Goal: Transaction & Acquisition: Purchase product/service

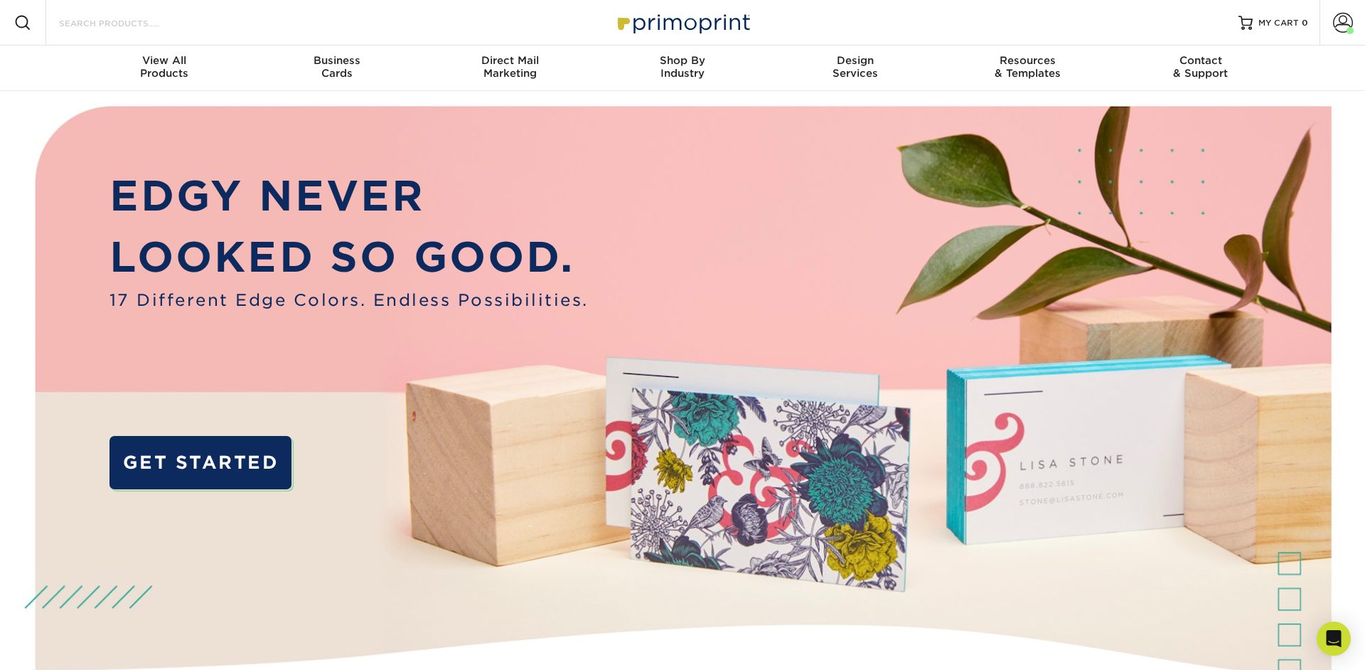
click at [161, 27] on input "Search Products" at bounding box center [127, 22] width 139 height 17
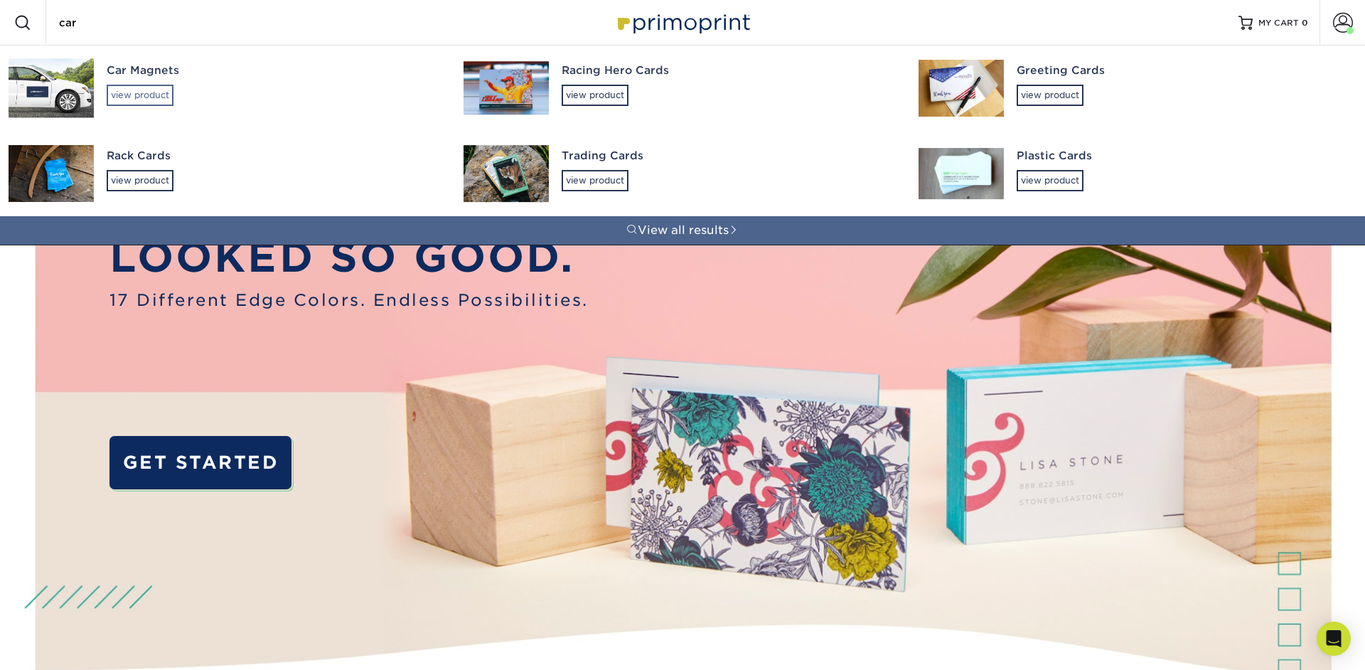
type input "car"
click at [147, 98] on div "view product" at bounding box center [140, 95] width 67 height 21
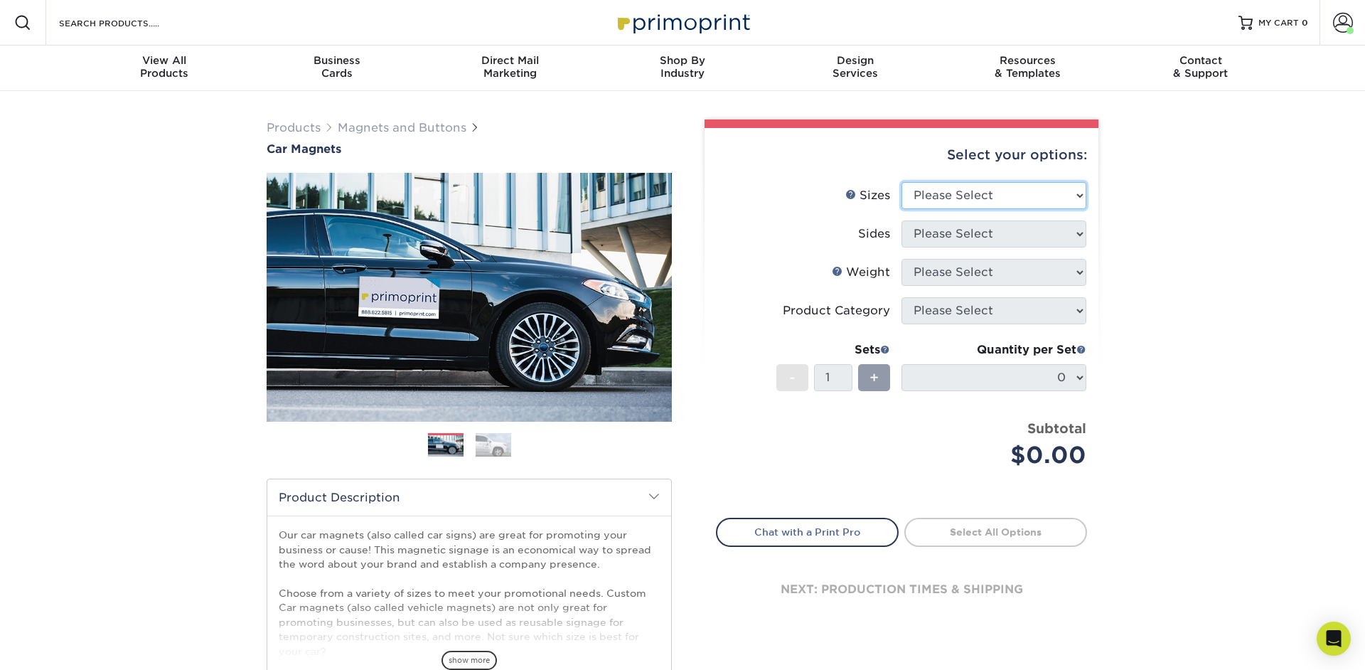
select select "24.00x36.00"
click option "24" x 36"" at bounding box center [0, 0] width 0 height 0
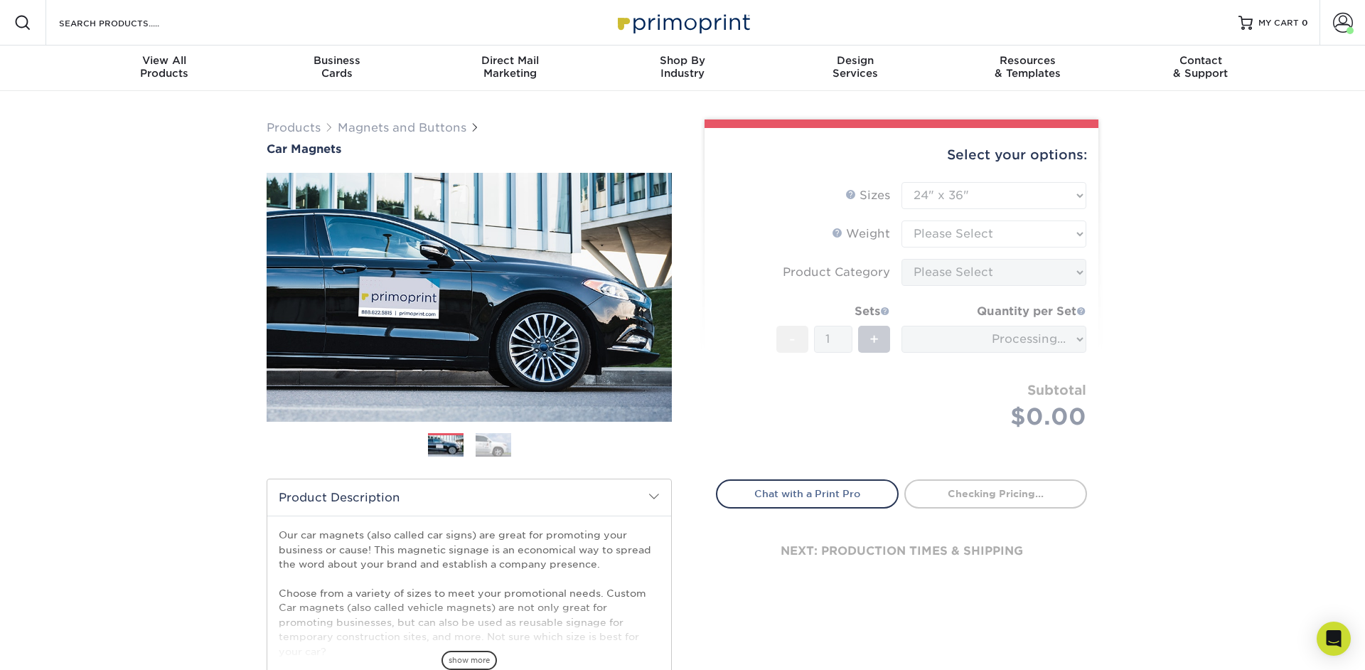
click at [852, 196] on form "Sizes Help Sizes Please Select 9" x 12" 9" x 18" 12" x 18" 12" x 24" 18" x 18" …" at bounding box center [901, 322] width 371 height 281
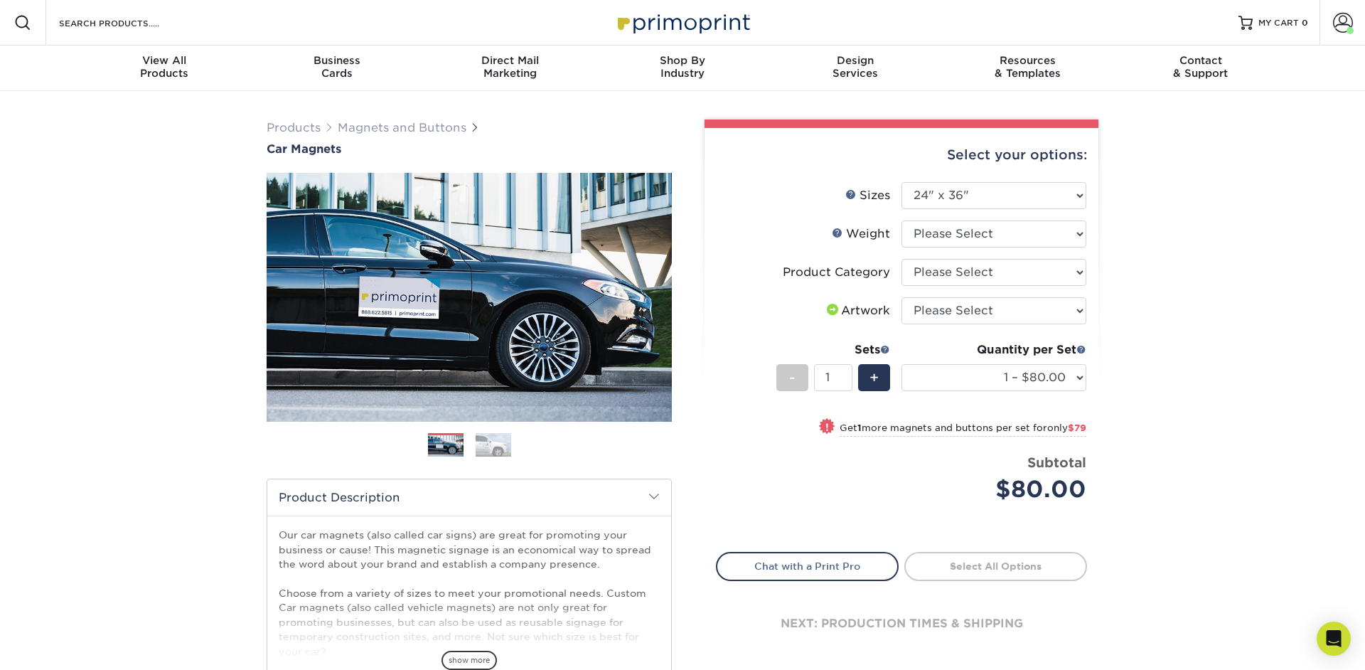
click at [852, 196] on link "Sizes Help" at bounding box center [850, 193] width 11 height 11
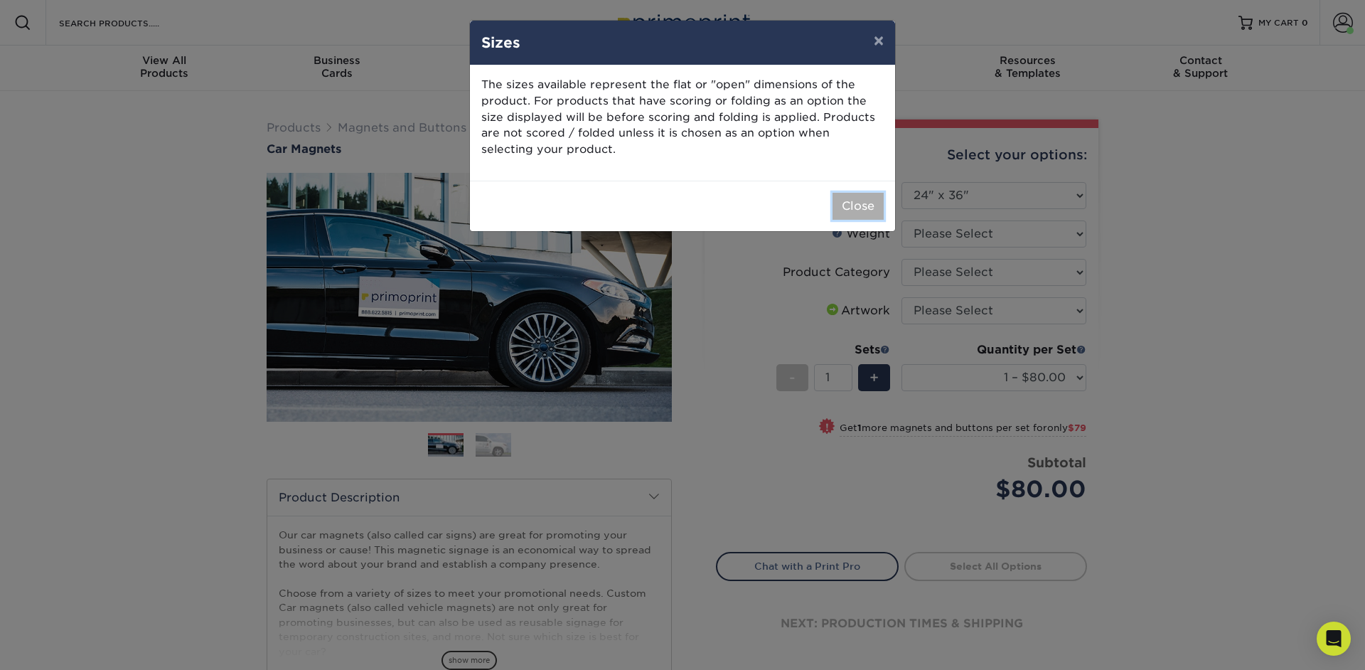
click at [856, 198] on button "Close" at bounding box center [858, 206] width 51 height 27
